Goal: Transaction & Acquisition: Purchase product/service

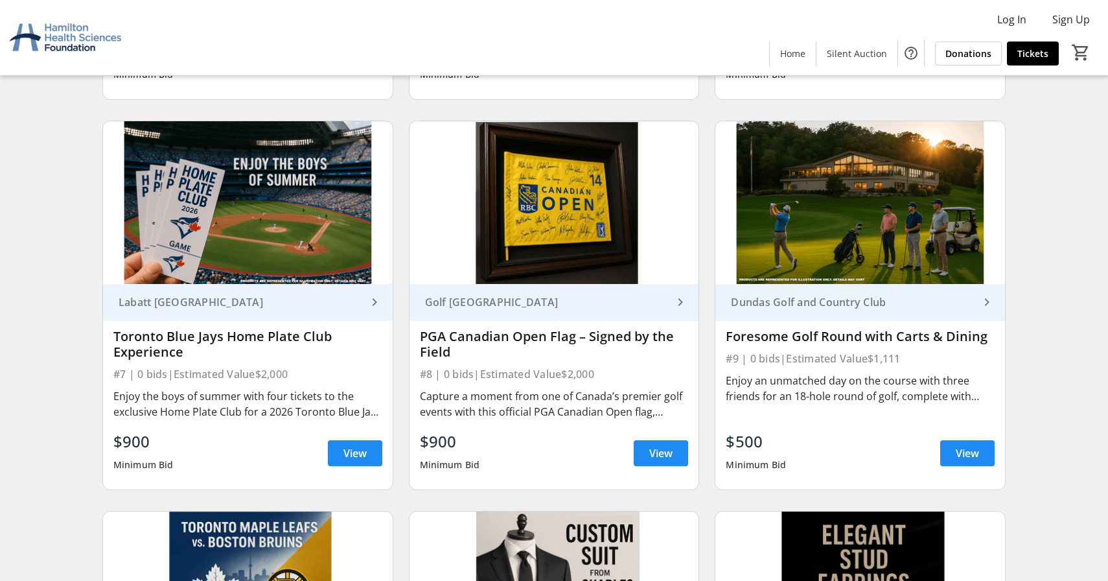
scroll to position [858, 0]
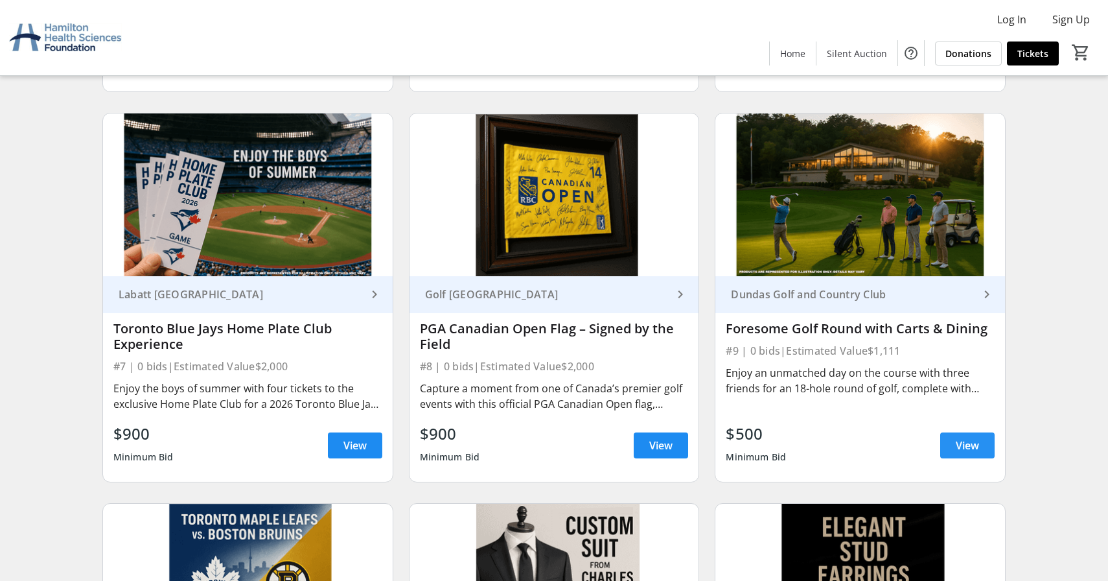
click at [967, 439] on span "View" at bounding box center [967, 446] width 23 height 16
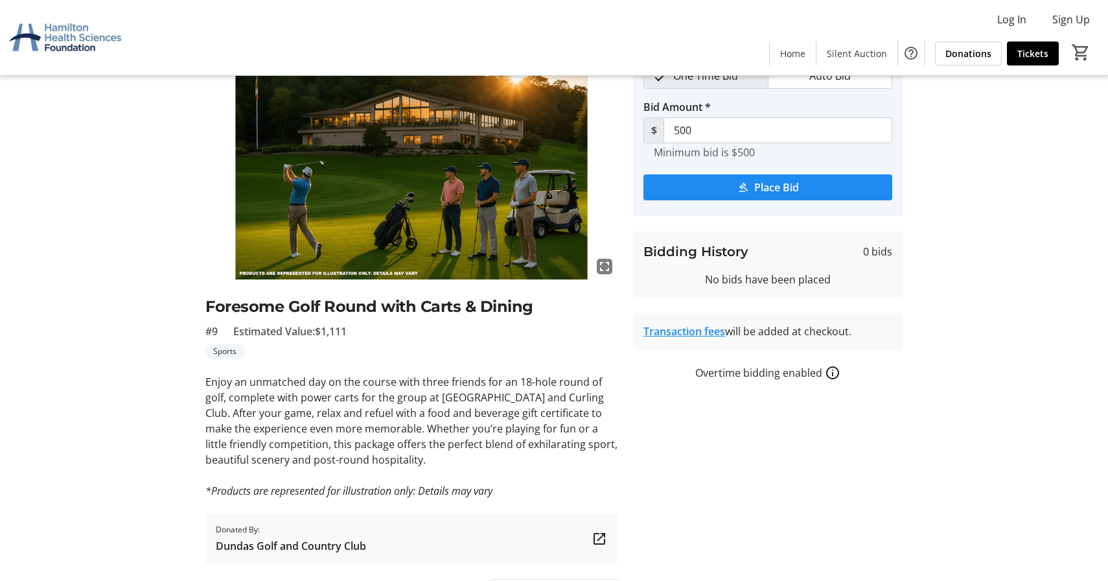
scroll to position [77, 0]
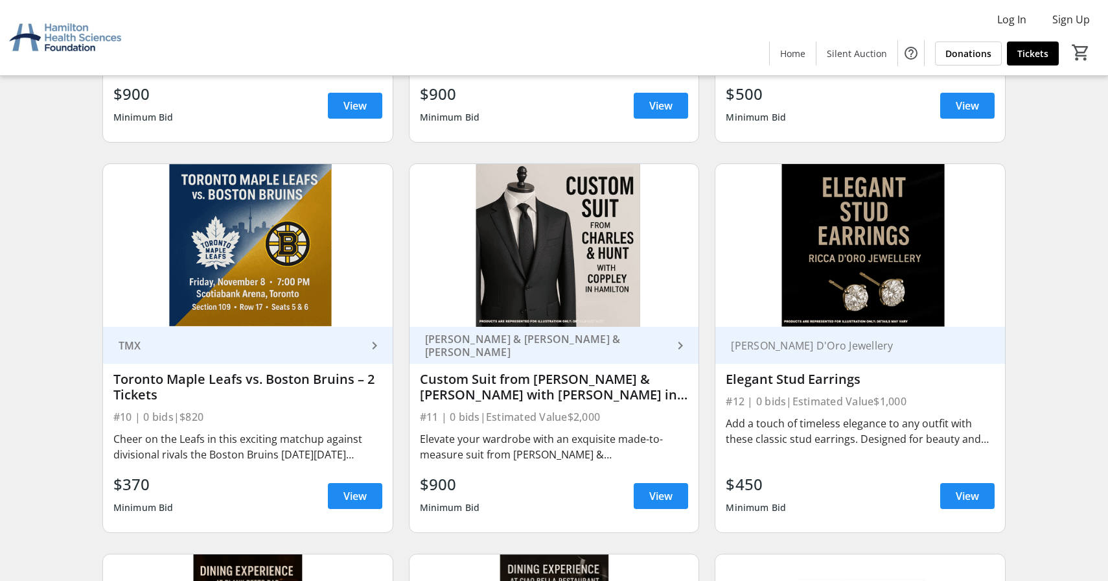
scroll to position [1199, 0]
click at [344, 496] on span "View" at bounding box center [355, 495] width 23 height 16
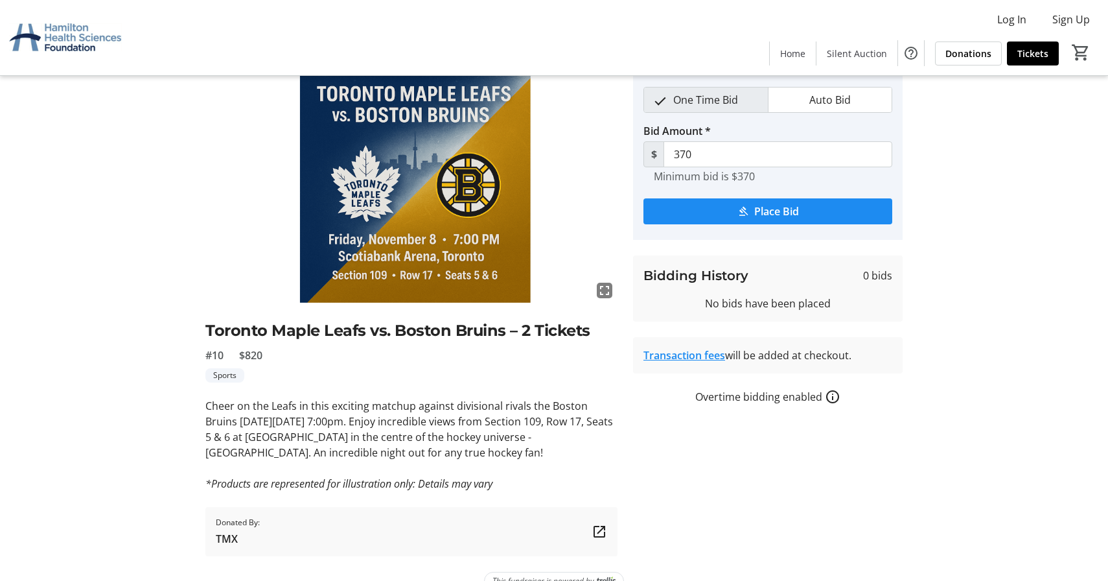
scroll to position [69, 0]
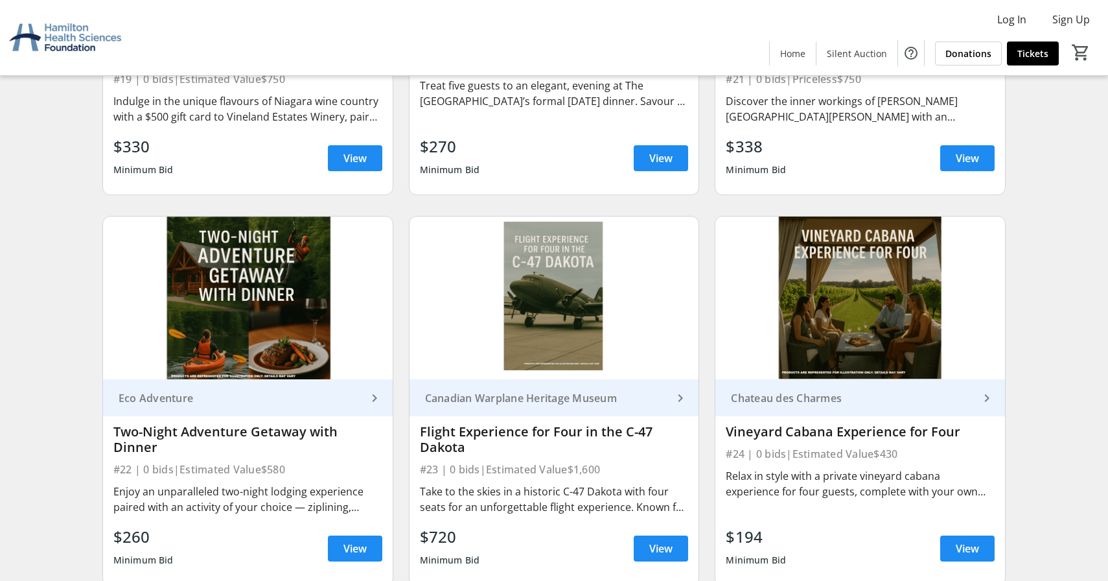
scroll to position [2708, 0]
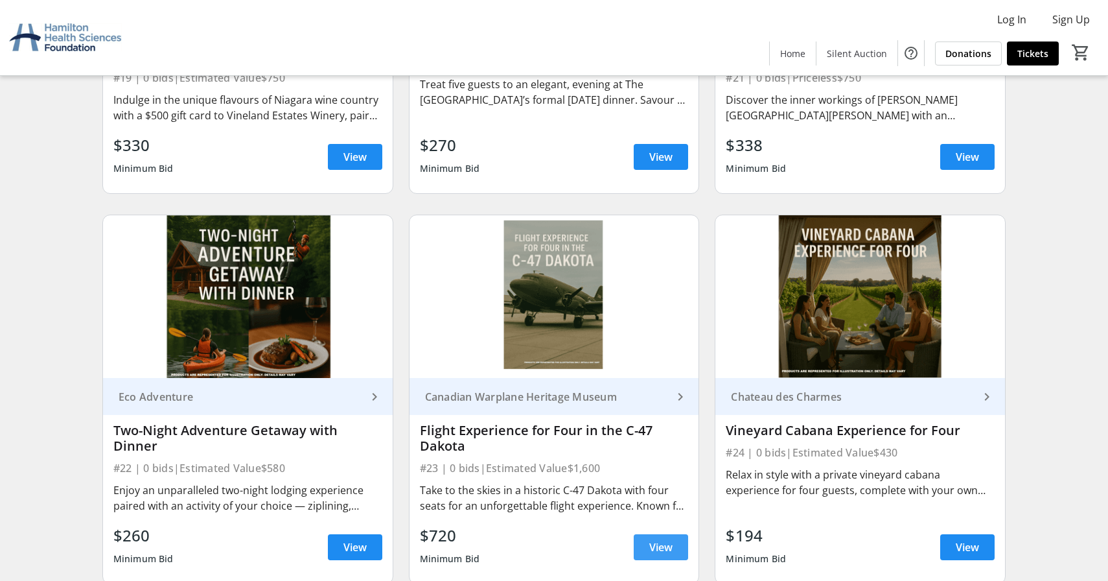
click at [651, 550] on span "View" at bounding box center [661, 547] width 23 height 16
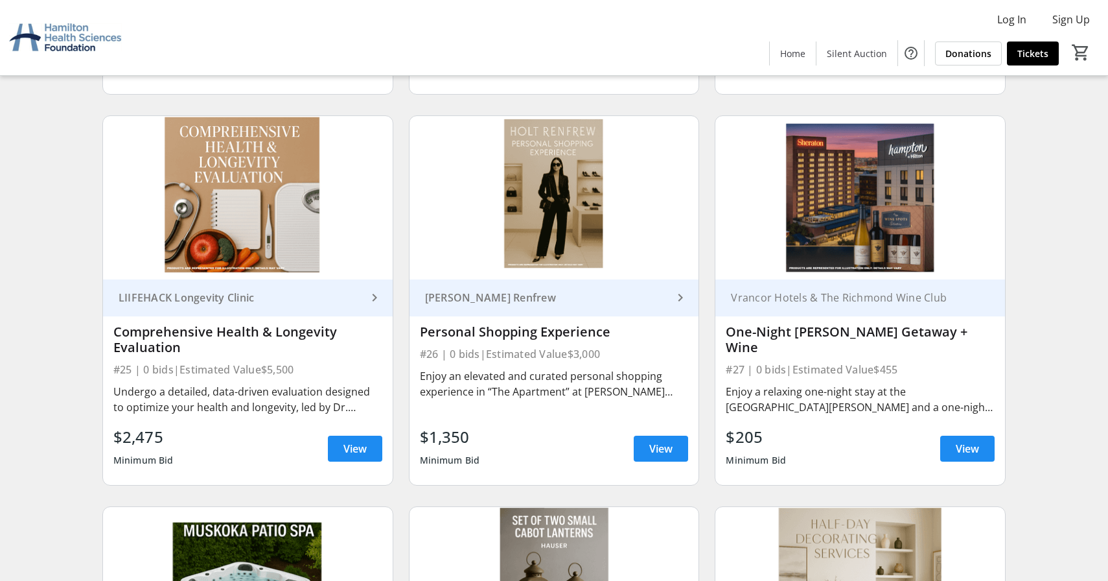
scroll to position [3202, 0]
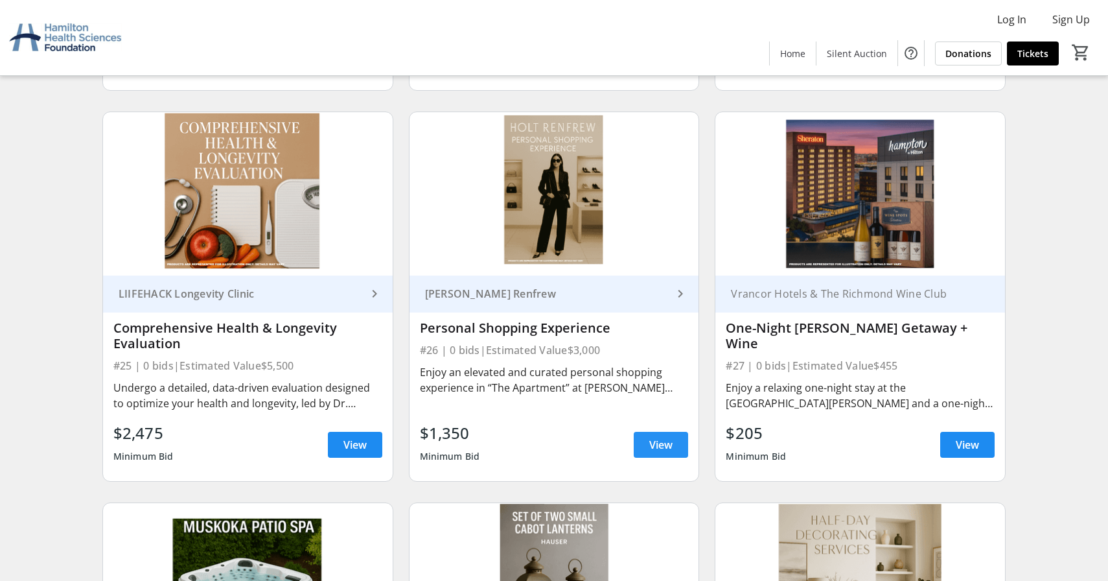
click at [667, 445] on span "View" at bounding box center [661, 445] width 23 height 16
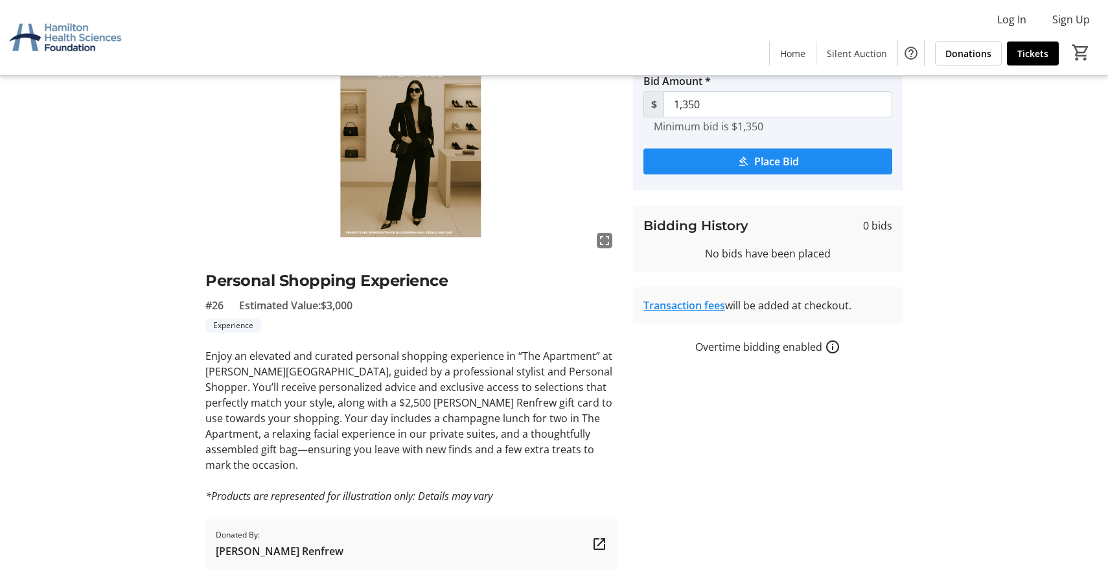
scroll to position [123, 0]
